Goal: Go to known website: Go to known website

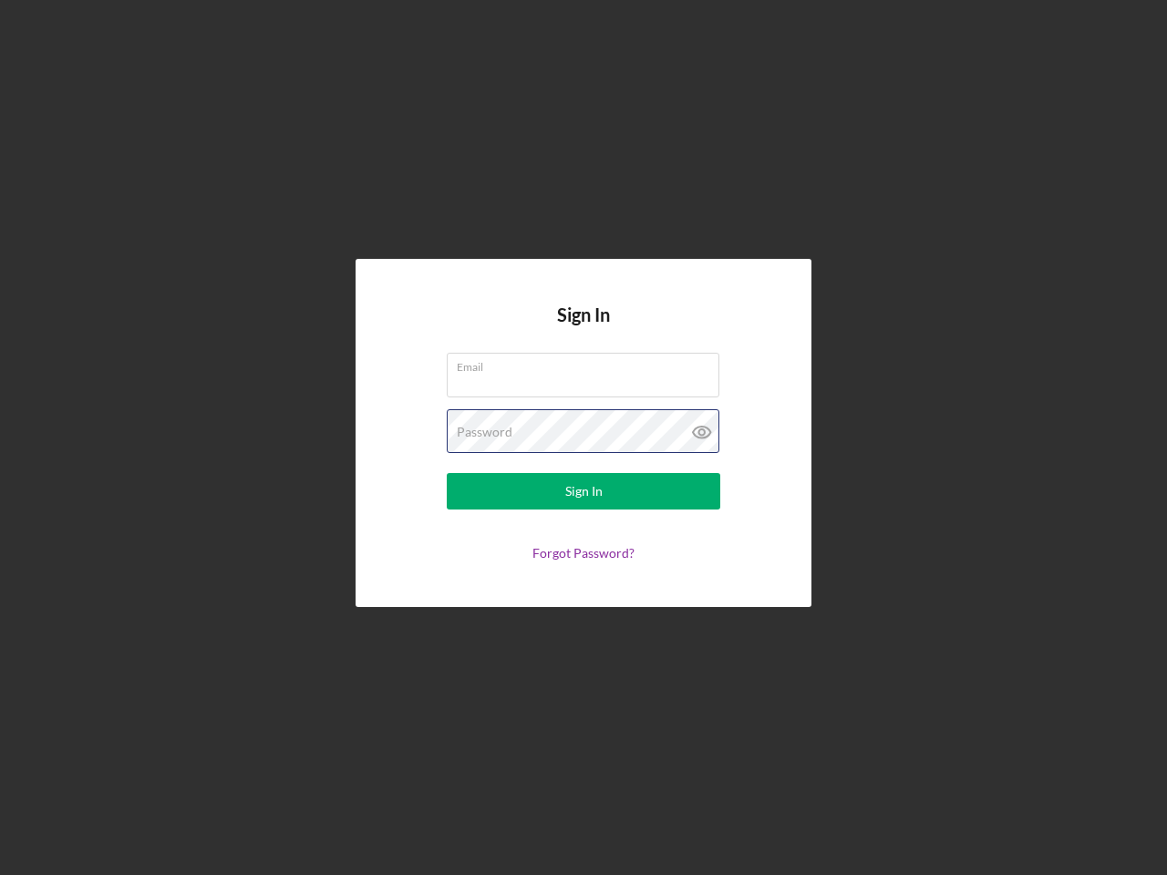
click at [584, 438] on div "Password" at bounding box center [584, 432] width 274 height 46
click at [702, 432] on icon at bounding box center [702, 432] width 46 height 46
